Goal: Task Accomplishment & Management: Use online tool/utility

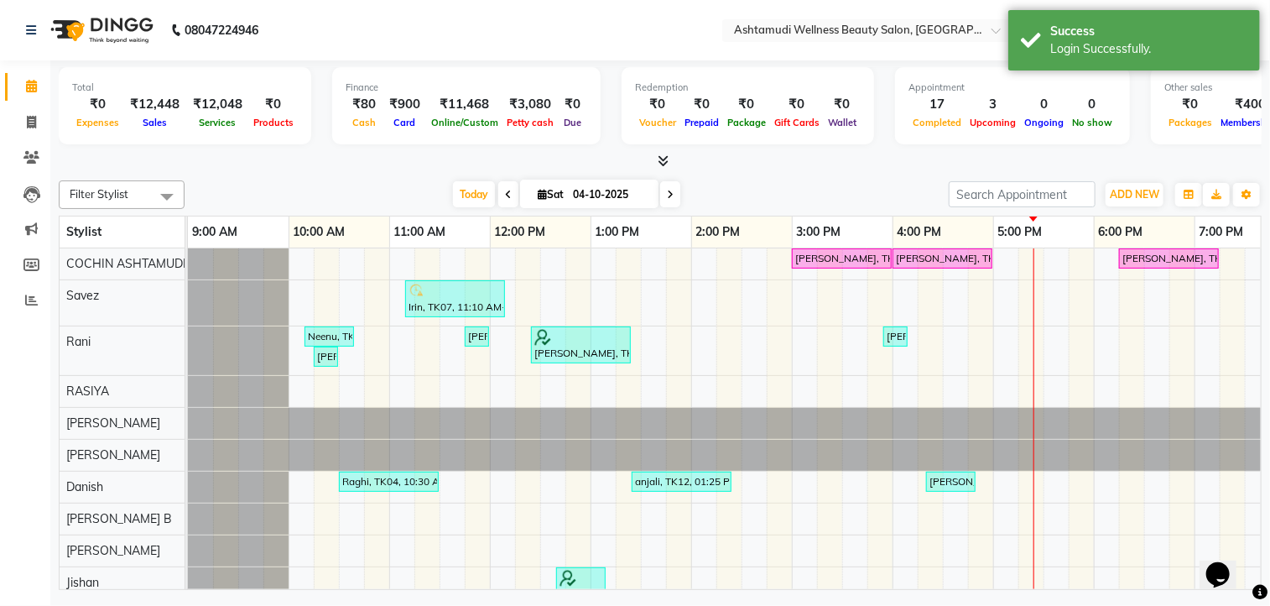
select select "en"
click at [36, 300] on icon at bounding box center [31, 300] width 13 height 13
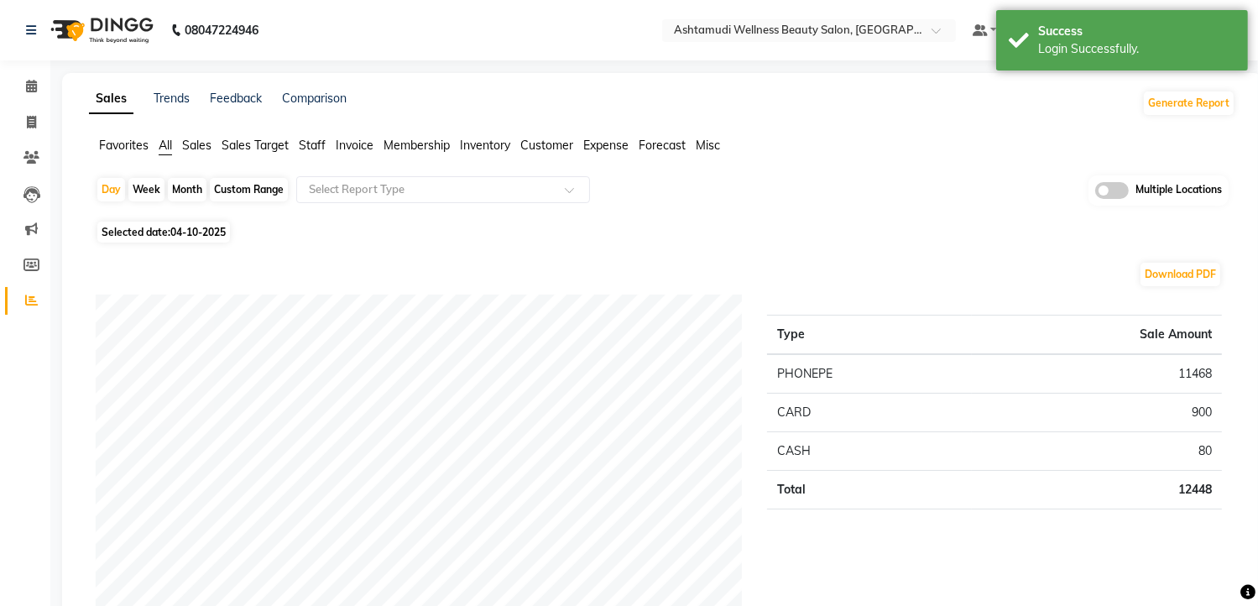
click at [1116, 189] on span at bounding box center [1112, 190] width 34 height 17
click at [1095, 193] on input "checkbox" at bounding box center [1095, 193] width 0 height 0
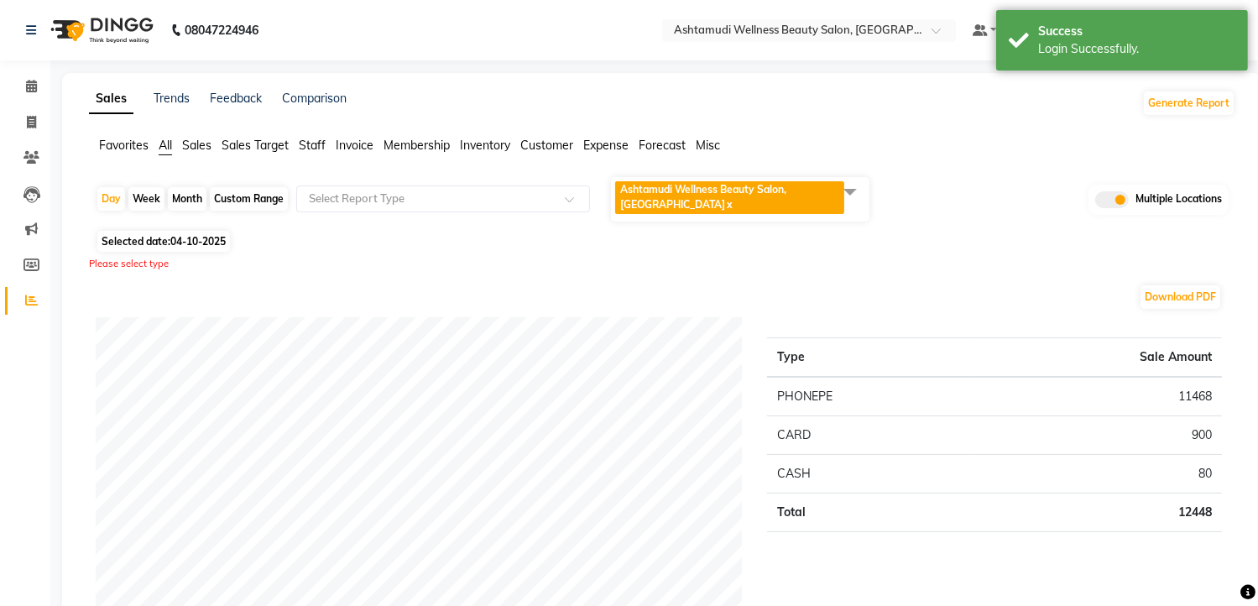
click at [861, 192] on span at bounding box center [850, 191] width 34 height 32
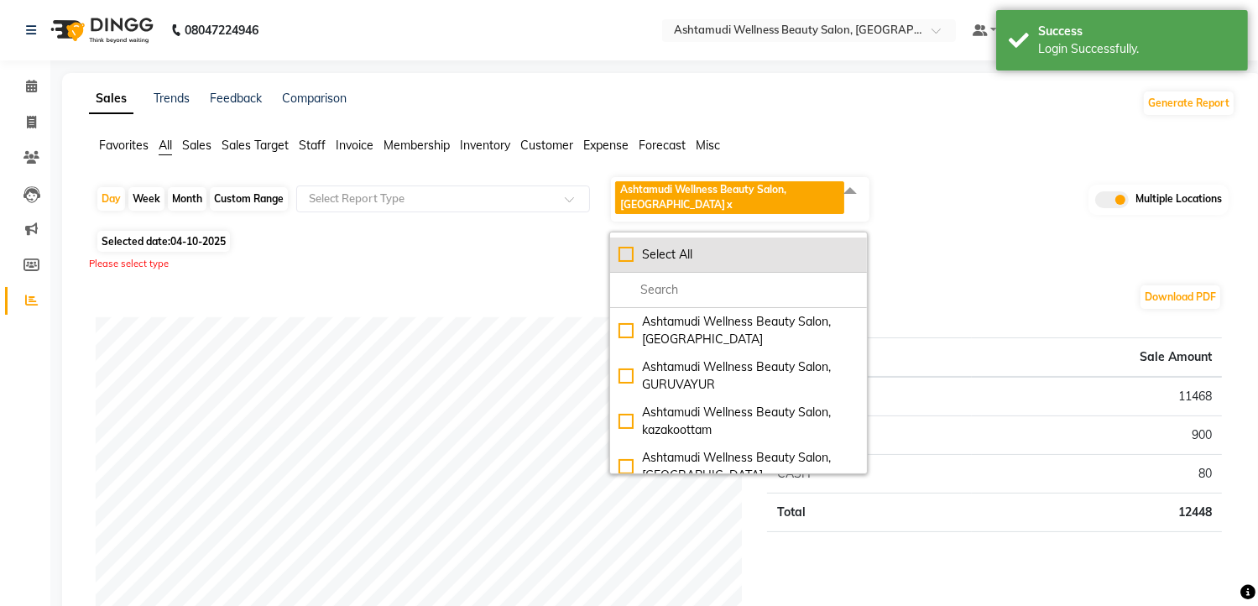
click at [792, 237] on li "Select All" at bounding box center [738, 254] width 257 height 35
checkbox input "true"
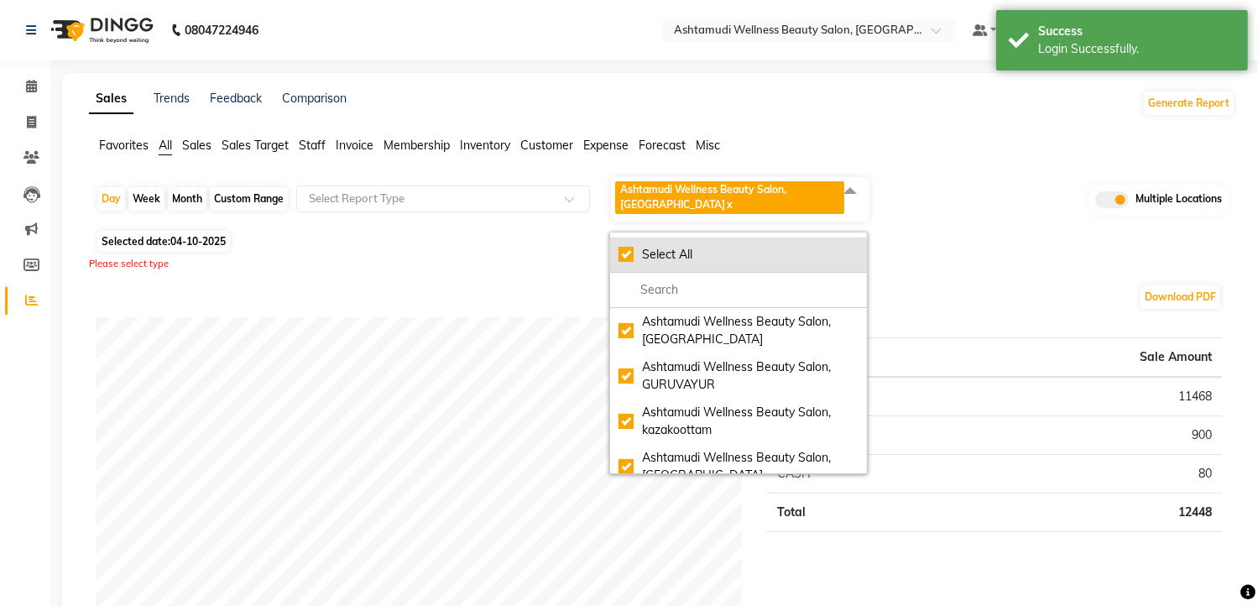
checkbox input "true"
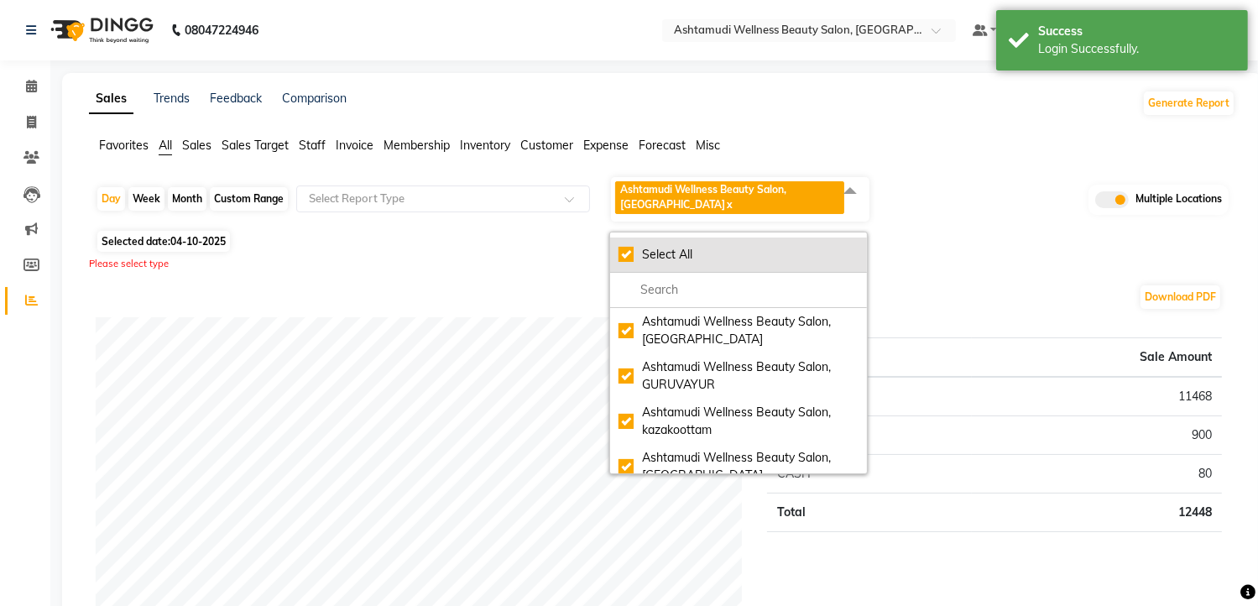
checkbox input "true"
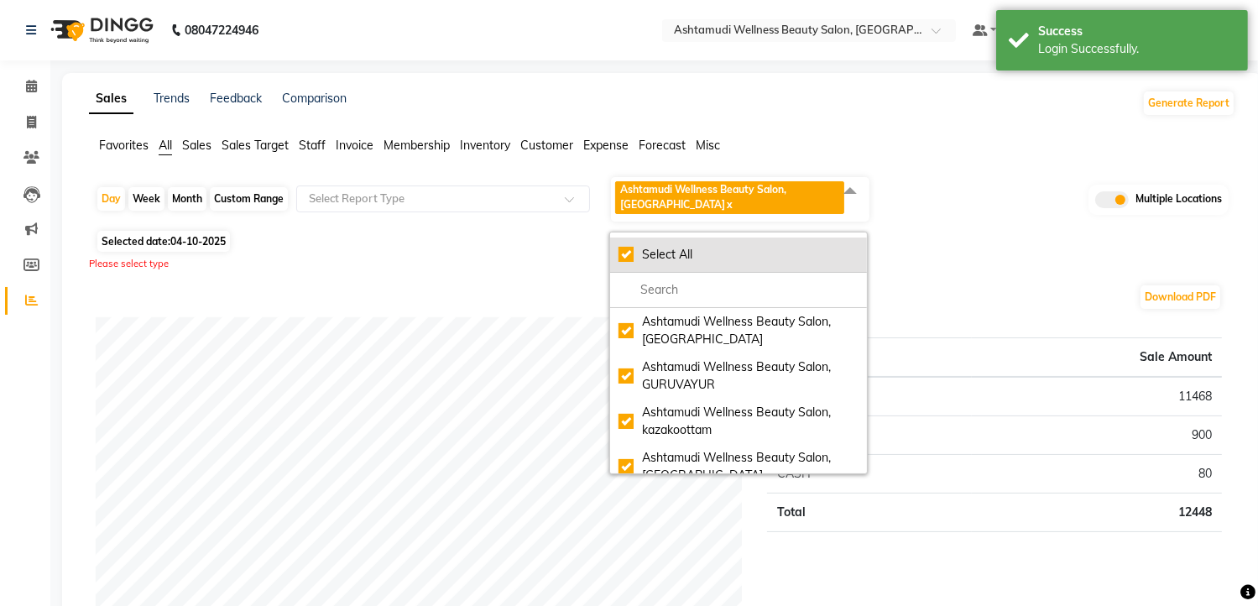
checkbox input "true"
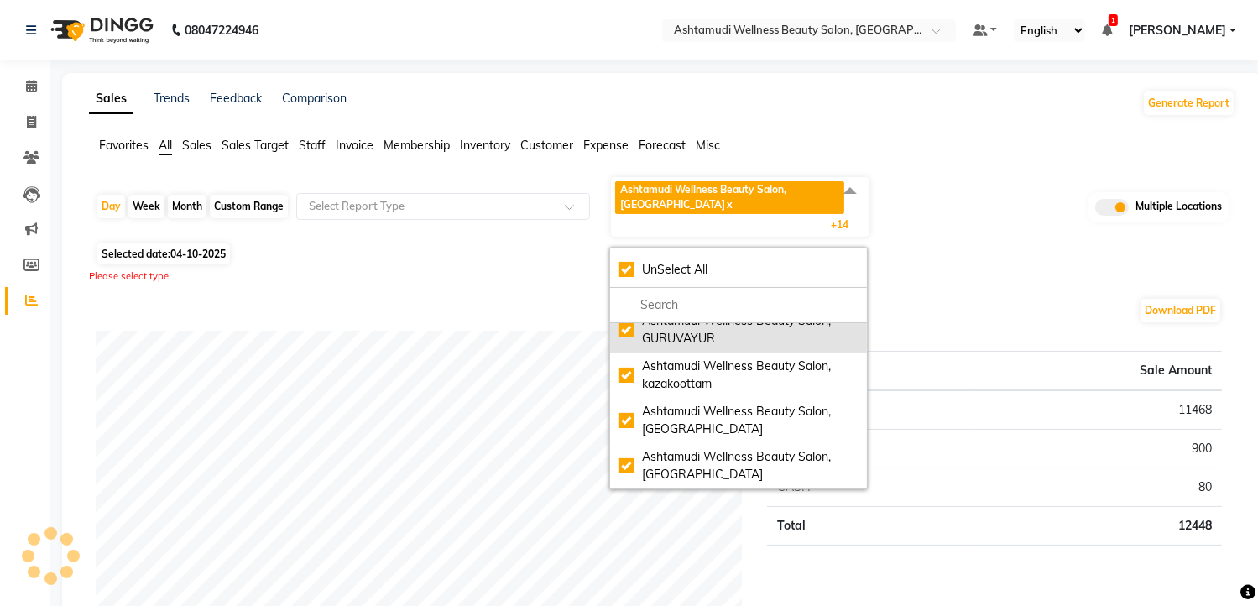
scroll to position [336, 0]
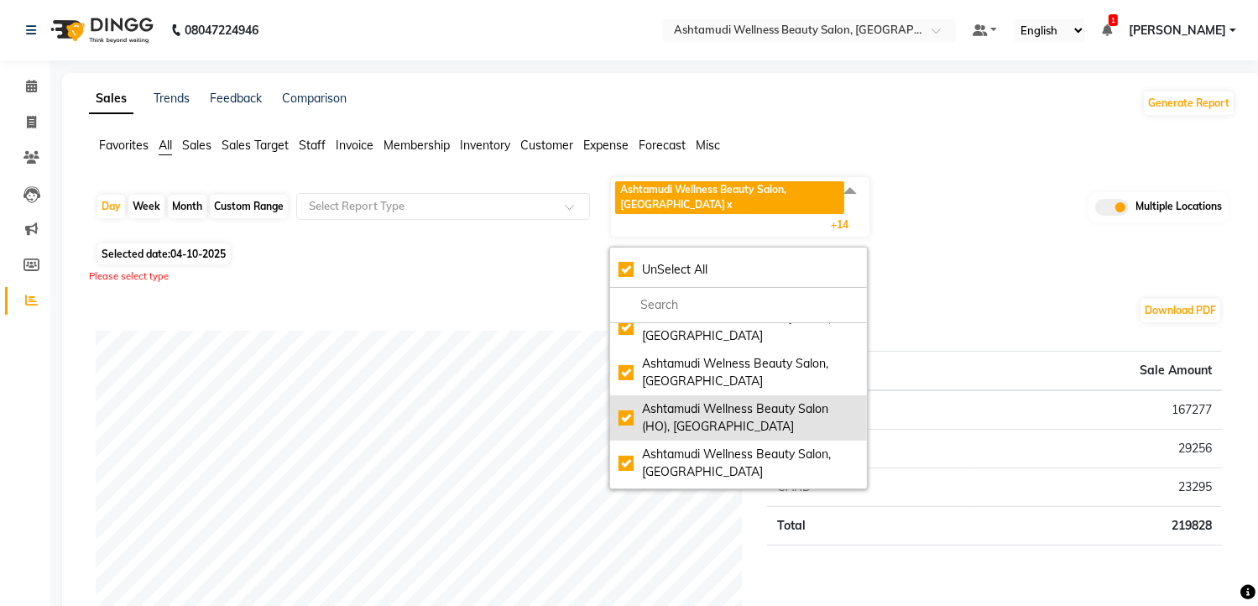
click at [748, 421] on div "Ashtamudi Wellness Beauty Salon (HO), [GEOGRAPHIC_DATA]" at bounding box center [738, 417] width 240 height 35
checkbox input "false"
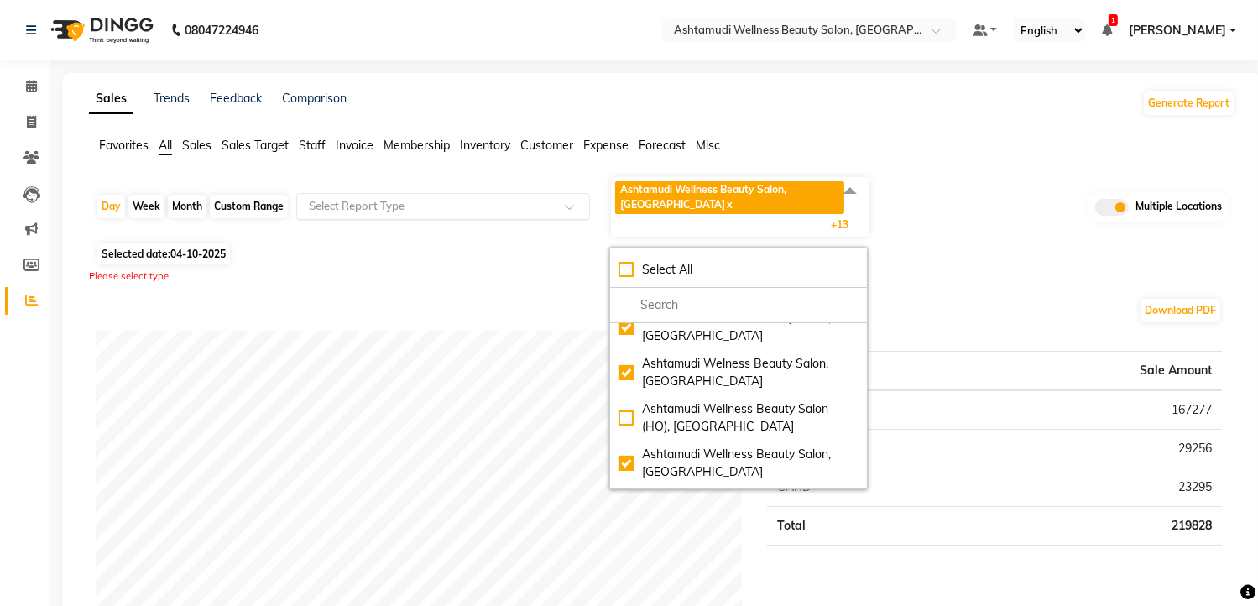
click at [450, 207] on input "text" at bounding box center [426, 206] width 242 height 17
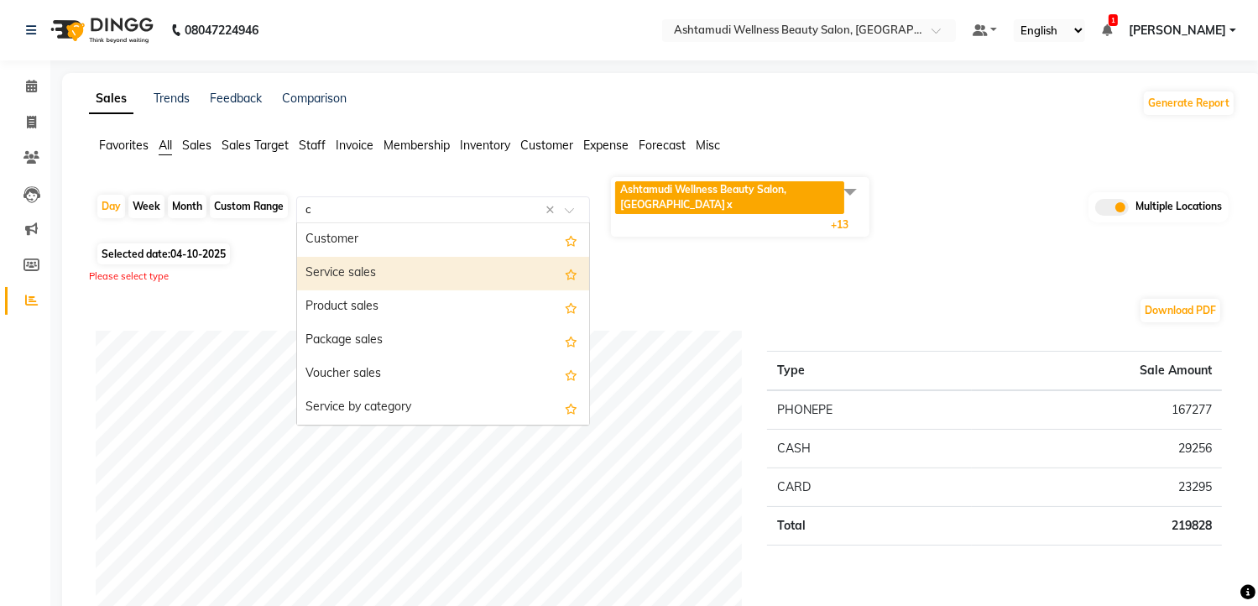
type input "ce"
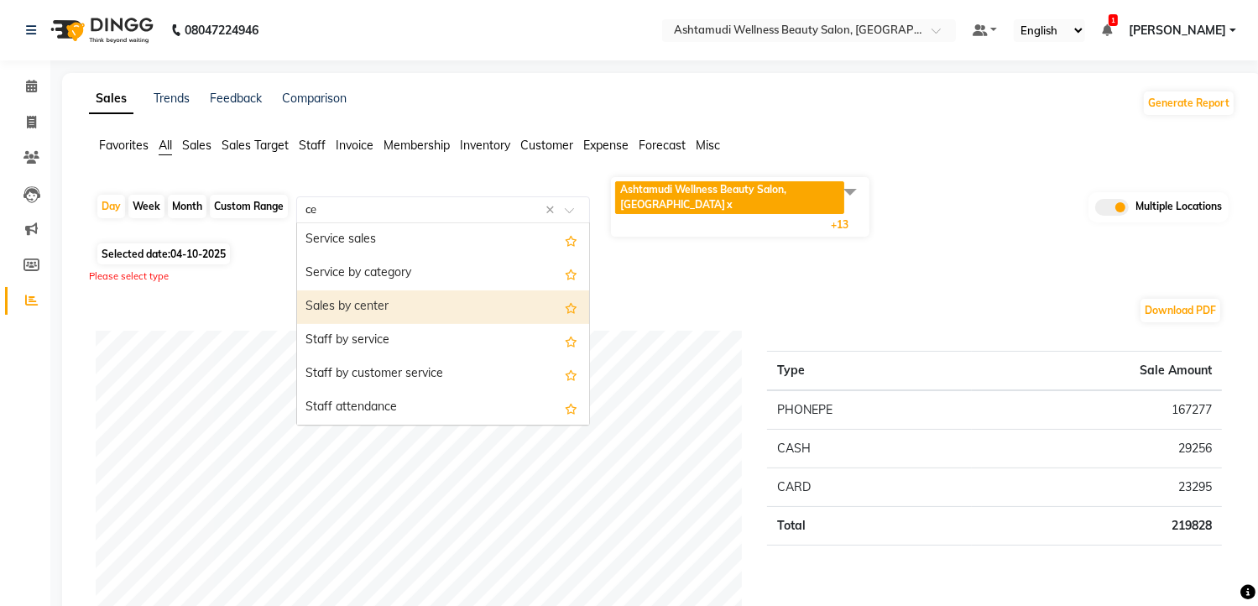
click at [386, 313] on div "Sales by center" at bounding box center [443, 307] width 292 height 34
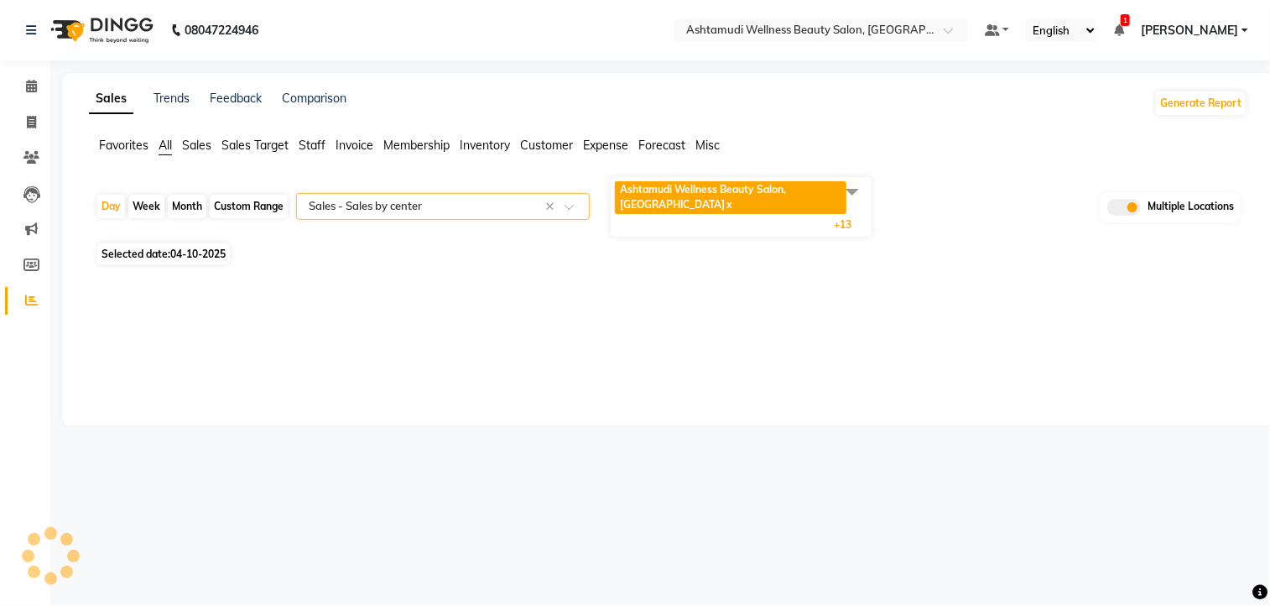
select select "full_report"
select select "csv"
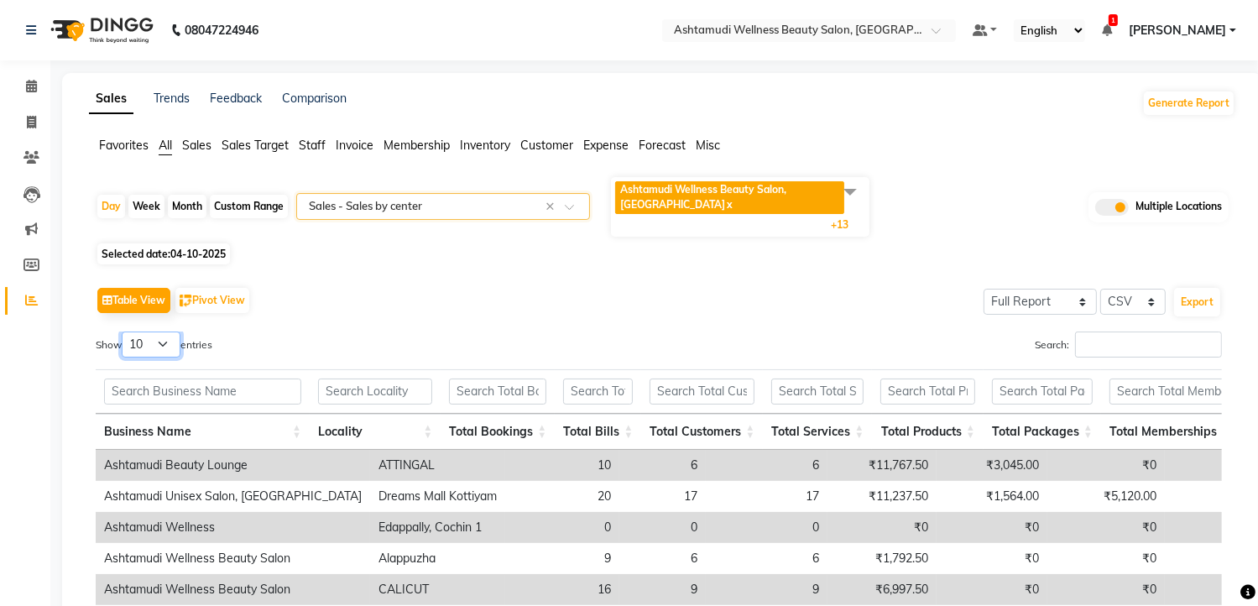
click at [154, 341] on select "10 25 50 100" at bounding box center [151, 344] width 59 height 26
select select "25"
click at [124, 331] on select "10 25 50 100" at bounding box center [151, 344] width 59 height 26
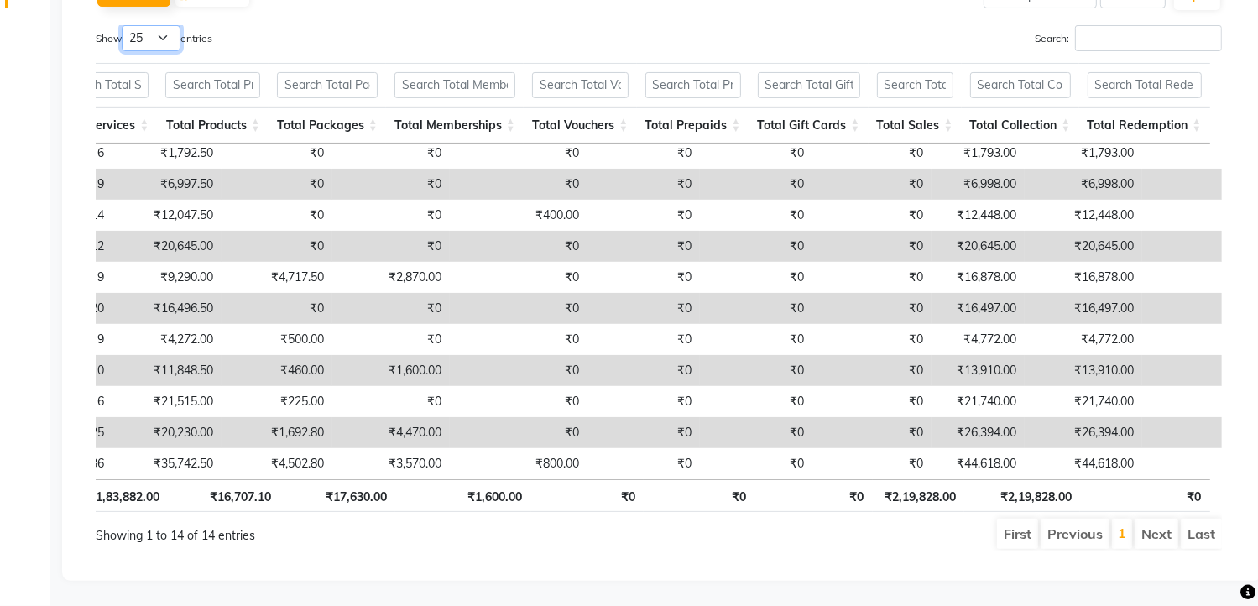
scroll to position [0, 0]
